Goal: Information Seeking & Learning: Find specific fact

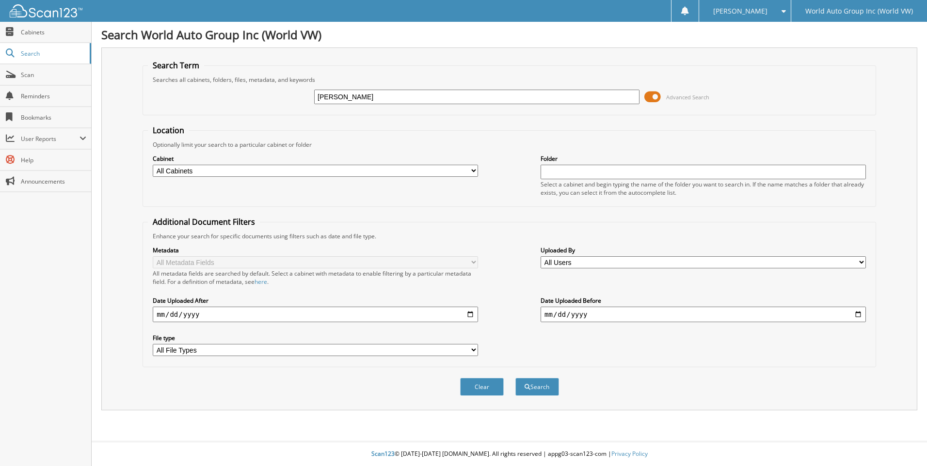
type input "[PERSON_NAME]"
click at [515, 378] on button "Search" at bounding box center [537, 387] width 44 height 18
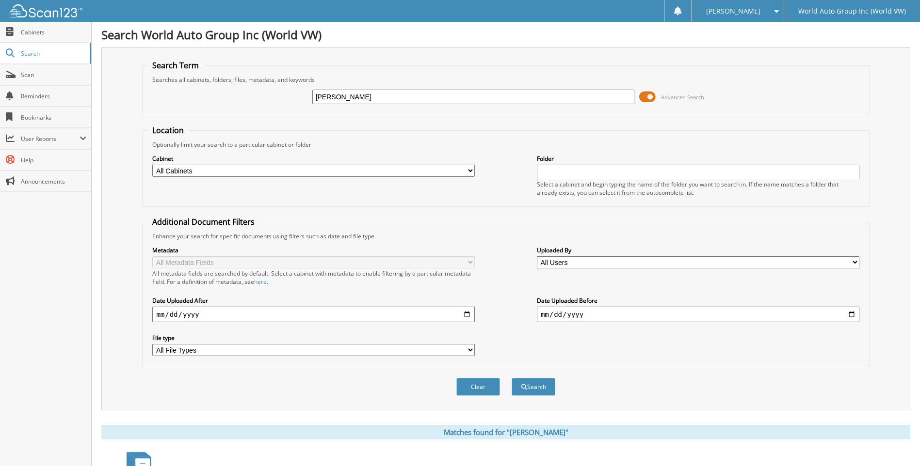
click at [392, 101] on input "[PERSON_NAME]" at bounding box center [473, 97] width 322 height 15
click at [392, 101] on input "CARLY HIRES" at bounding box center [473, 97] width 322 height 15
type input "V11626"
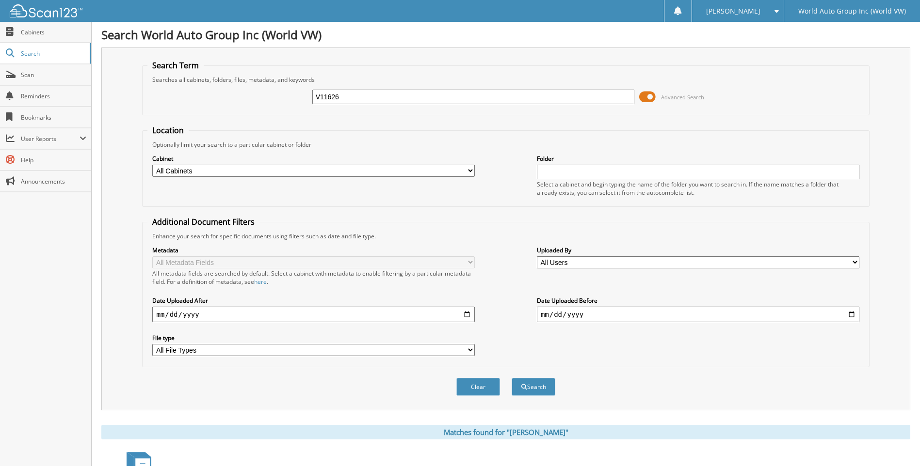
click at [512, 378] on button "Search" at bounding box center [534, 387] width 44 height 18
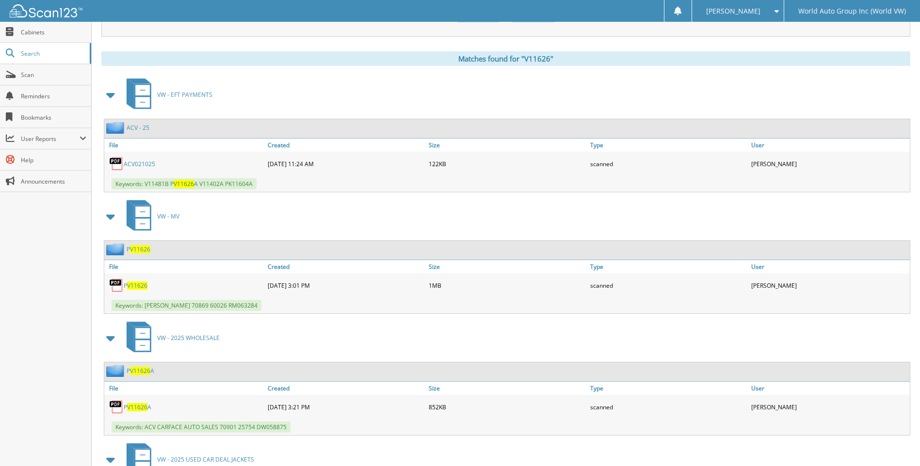
scroll to position [325, 0]
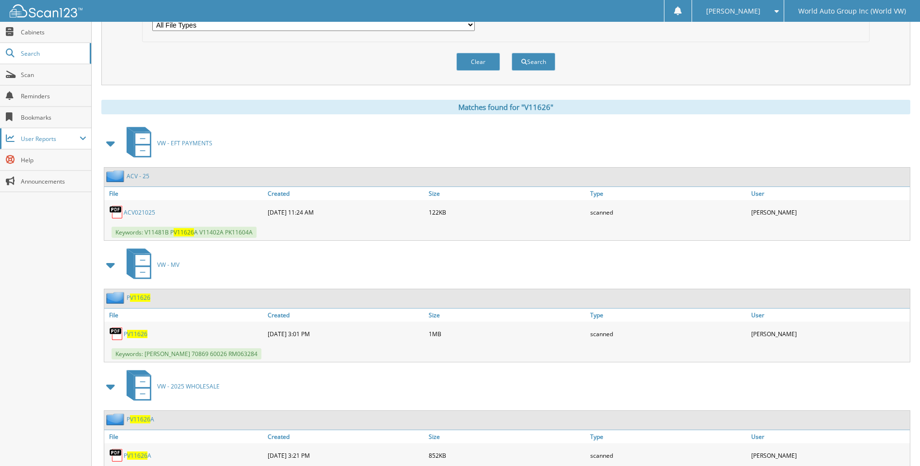
click at [71, 137] on span "User Reports" at bounding box center [50, 139] width 59 height 8
click at [56, 162] on span "My Recent Activity" at bounding box center [50, 160] width 71 height 9
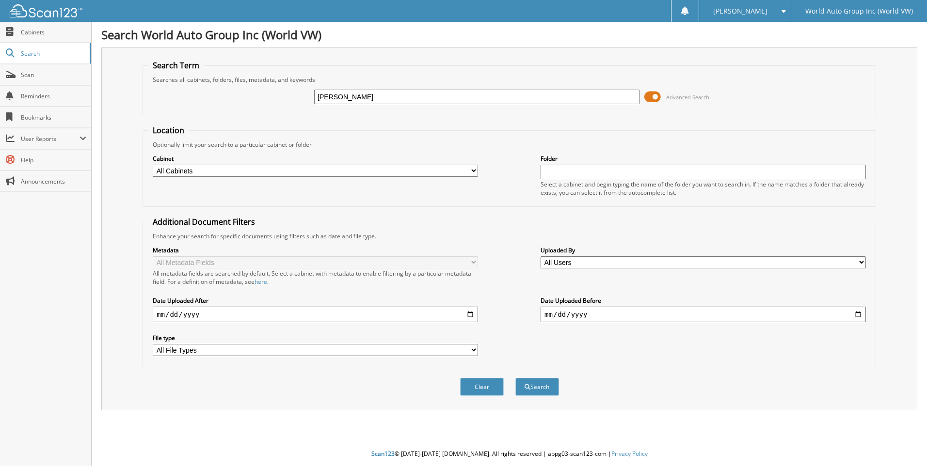
type input "[PERSON_NAME]"
click at [515, 378] on button "Search" at bounding box center [537, 387] width 44 height 18
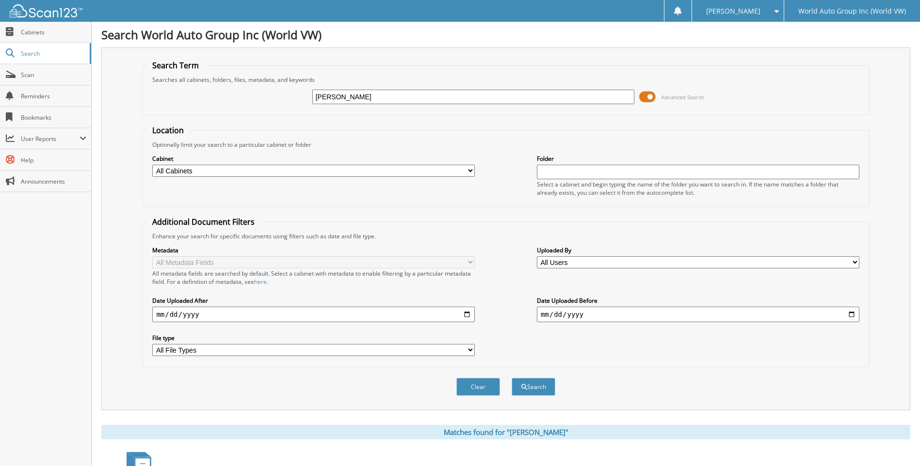
click at [379, 98] on input "CARLY HIRES" at bounding box center [473, 97] width 322 height 15
type input "PA11781"
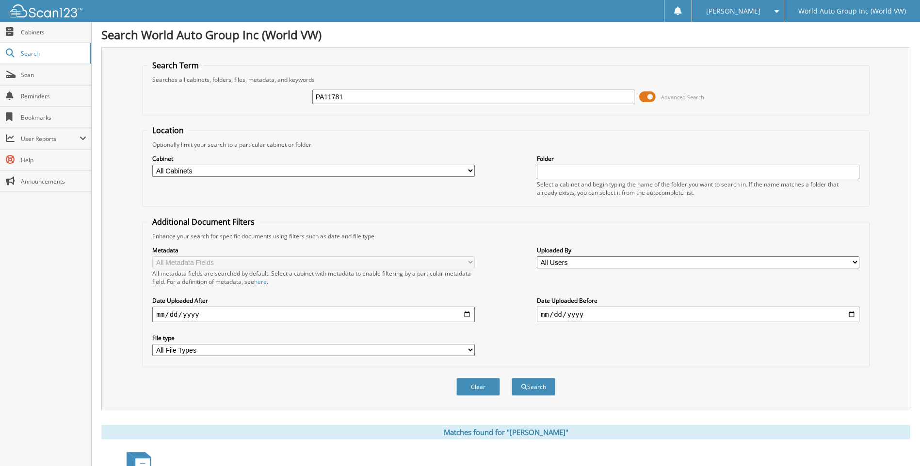
click at [512, 378] on button "Search" at bounding box center [534, 387] width 44 height 18
click at [361, 96] on input "PA11781" at bounding box center [473, 97] width 322 height 15
type input "V11626"
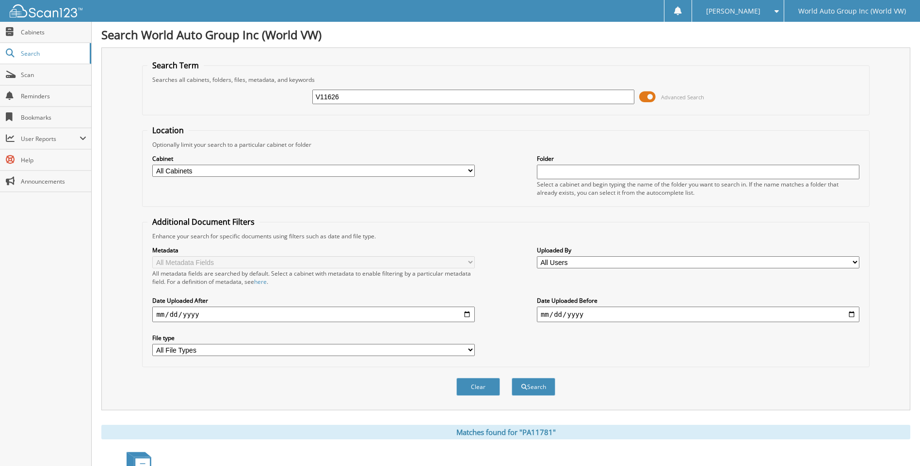
click at [512, 378] on button "Search" at bounding box center [534, 387] width 44 height 18
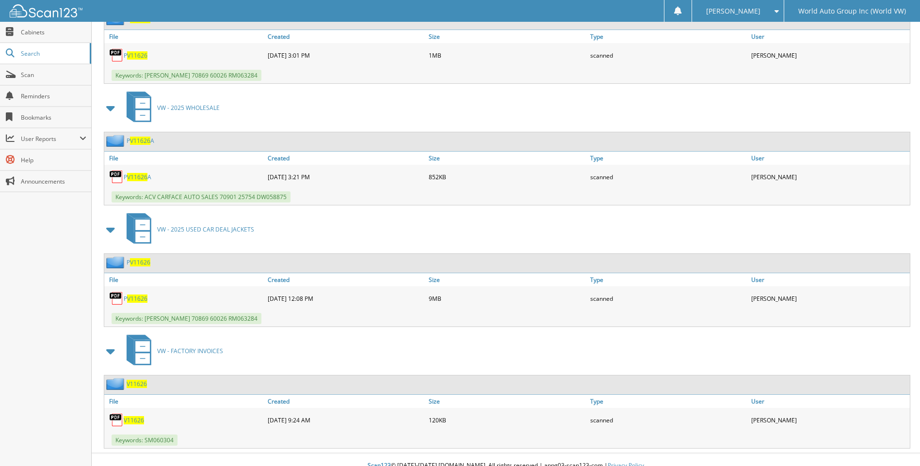
scroll to position [616, 0]
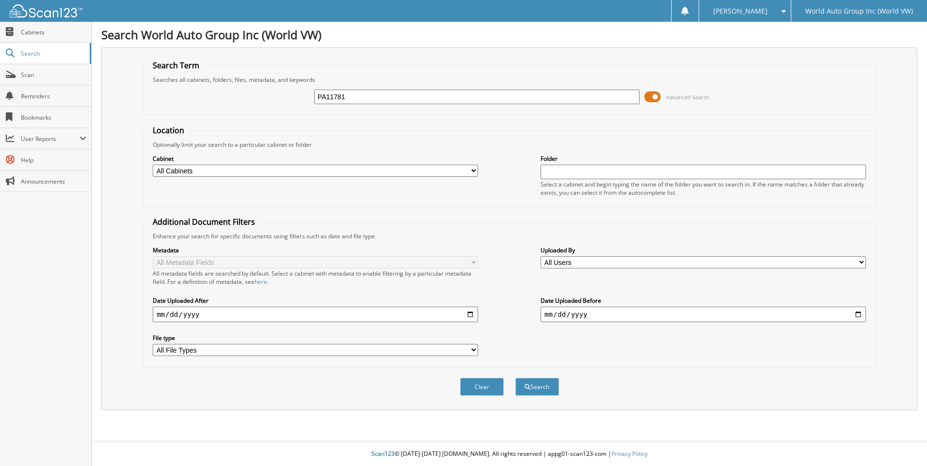
type input "PA11781"
click at [515, 378] on button "Search" at bounding box center [537, 387] width 44 height 18
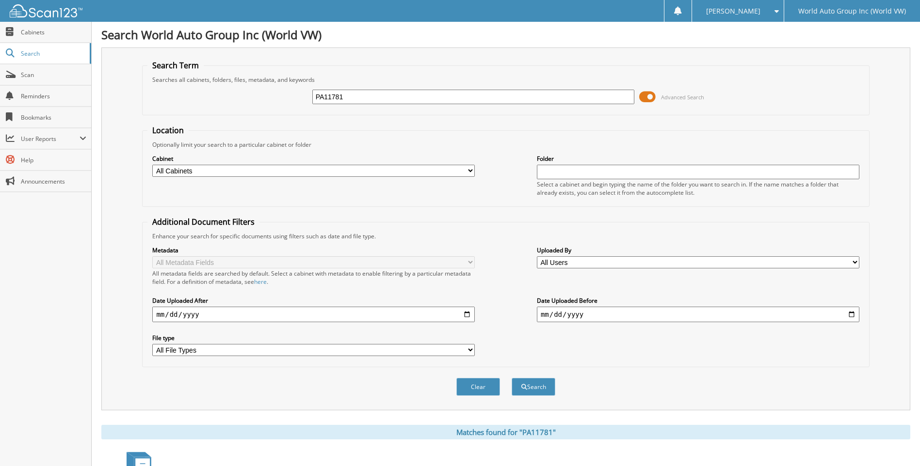
click at [766, 37] on h1 "Search World Auto Group Inc (World VW)" at bounding box center [505, 35] width 809 height 16
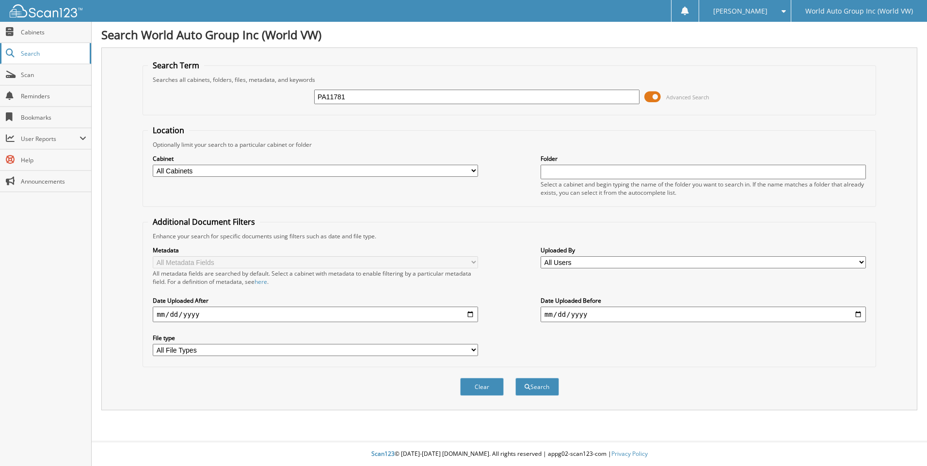
type input "PA11781"
click at [515, 378] on button "Search" at bounding box center [537, 387] width 44 height 18
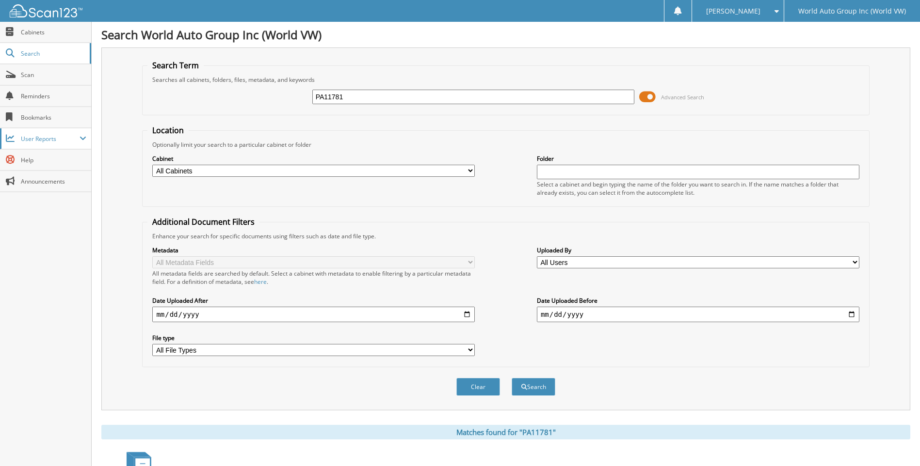
click at [41, 139] on span "User Reports" at bounding box center [50, 139] width 59 height 8
click at [44, 228] on link "Exception Report" at bounding box center [45, 222] width 91 height 21
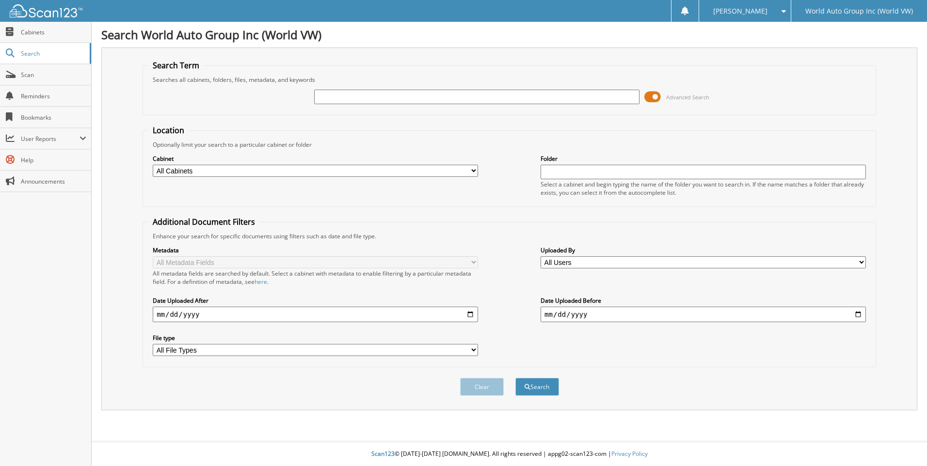
click at [35, 69] on link "Scan" at bounding box center [45, 74] width 91 height 21
click at [655, 96] on span at bounding box center [652, 97] width 16 height 15
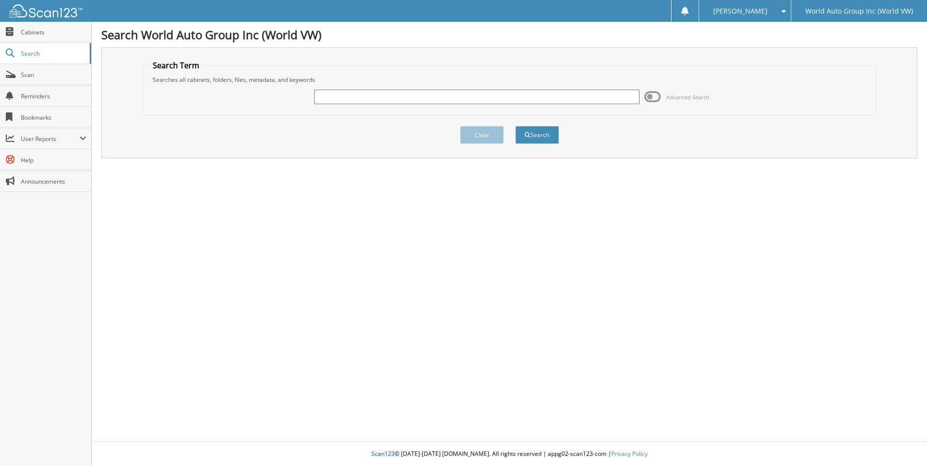
click at [462, 98] on input "text" at bounding box center [476, 97] width 325 height 15
type input "PA11781"
click at [515, 126] on button "Search" at bounding box center [537, 135] width 44 height 18
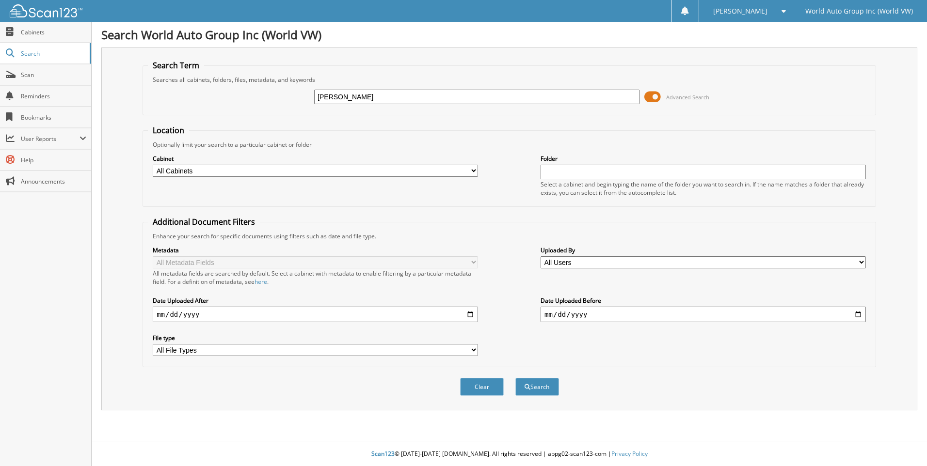
type input "[PERSON_NAME]"
click at [515, 378] on button "Search" at bounding box center [537, 387] width 44 height 18
type input "[PERSON_NAME]"
click at [515, 378] on button "Search" at bounding box center [537, 387] width 44 height 18
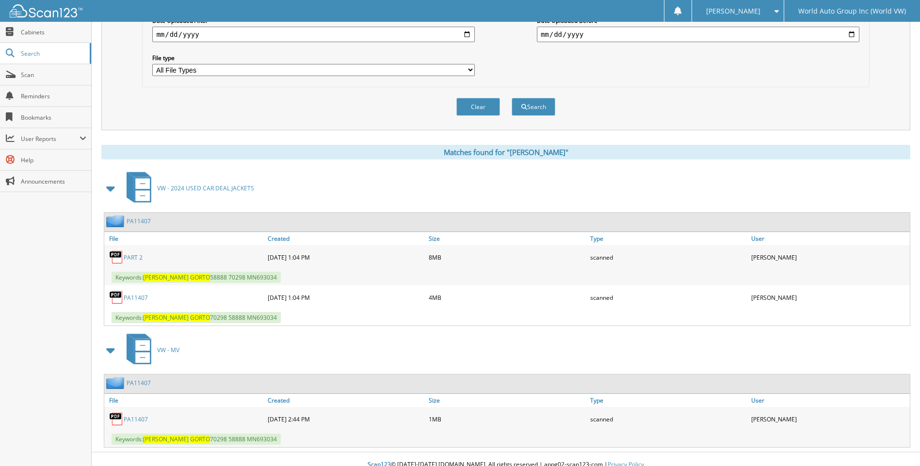
scroll to position [291, 0]
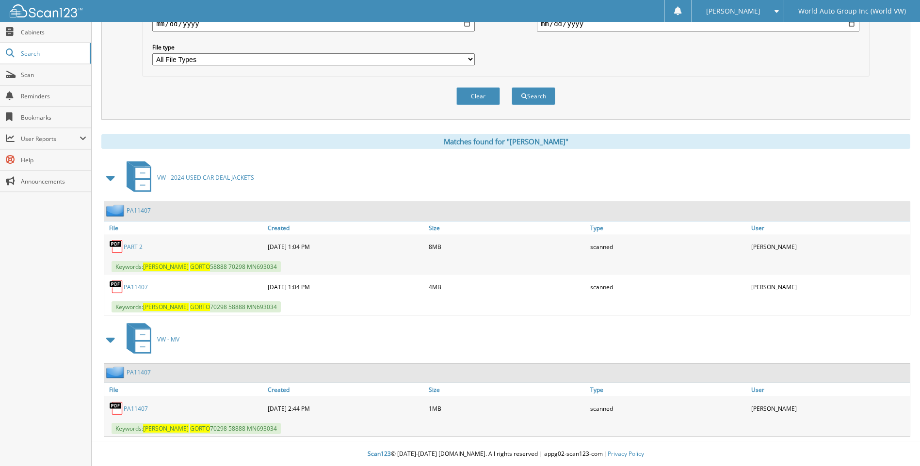
click at [130, 247] on link "PART 2" at bounding box center [133, 247] width 19 height 8
click at [132, 287] on link "PA11407" at bounding box center [136, 287] width 24 height 8
click at [135, 286] on link "PA11407" at bounding box center [136, 287] width 24 height 8
click at [142, 287] on link "PA11407" at bounding box center [136, 287] width 24 height 8
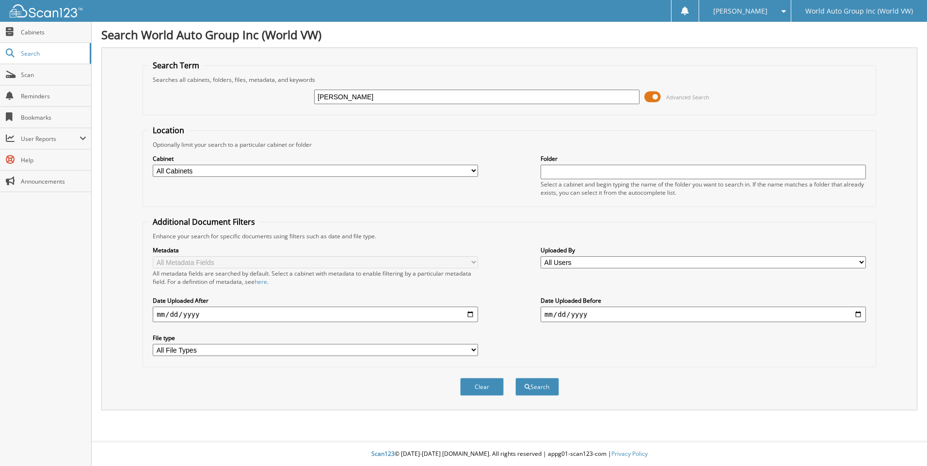
type input "[PERSON_NAME]"
click at [515, 378] on button "Search" at bounding box center [537, 387] width 44 height 18
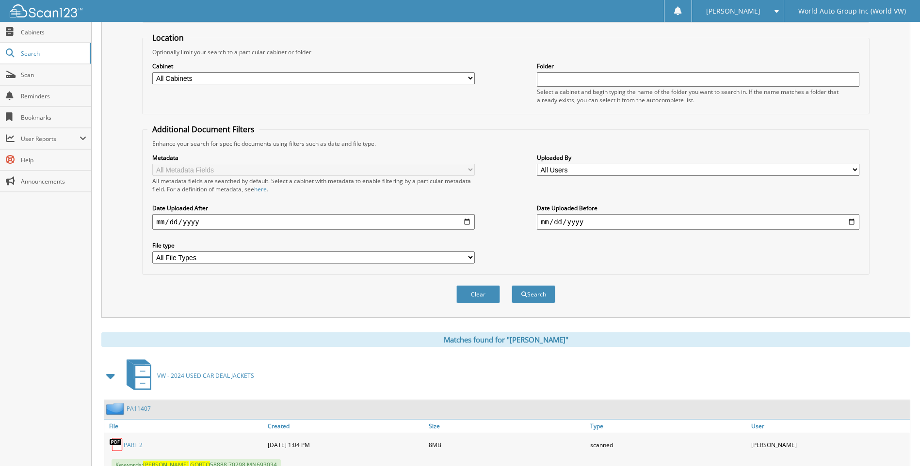
scroll to position [291, 0]
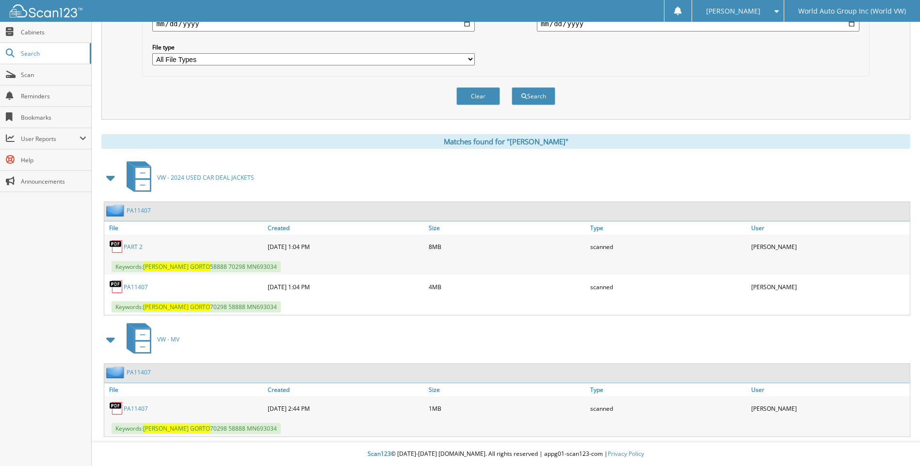
click at [141, 287] on link "PA11407" at bounding box center [136, 287] width 24 height 8
click at [133, 244] on link "PART 2" at bounding box center [133, 247] width 19 height 8
click at [165, 104] on div "Clear Search" at bounding box center [505, 96] width 727 height 39
click at [37, 72] on span "Scan" at bounding box center [53, 75] width 65 height 8
